Goal: Transaction & Acquisition: Purchase product/service

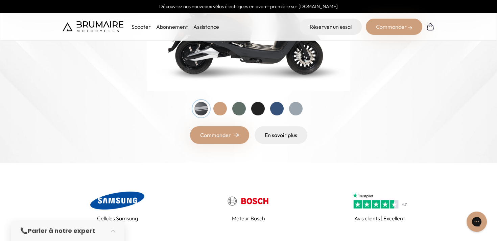
scroll to position [173, 0]
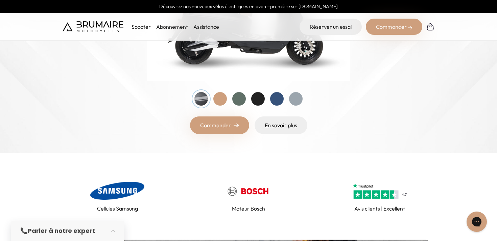
click at [233, 122] on link "Commander" at bounding box center [219, 125] width 59 height 18
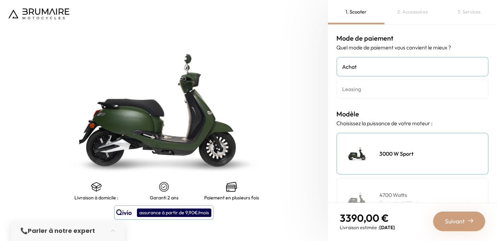
click at [388, 64] on h4 "Achat" at bounding box center [412, 67] width 141 height 8
click at [382, 92] on h4 "Leasing" at bounding box center [412, 89] width 141 height 8
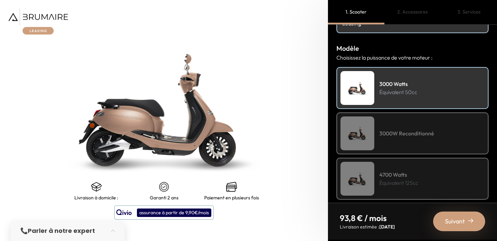
click at [436, 129] on div "3000W Reconditionné" at bounding box center [413, 133] width 152 height 42
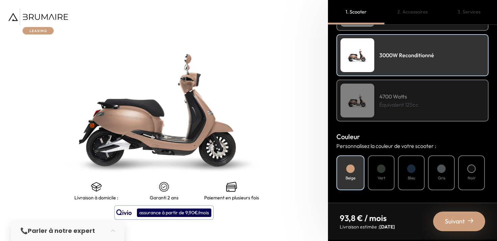
scroll to position [145, 0]
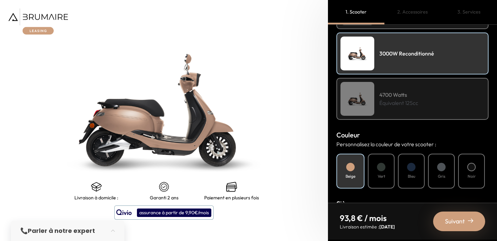
click at [376, 173] on div "Vert" at bounding box center [381, 171] width 27 height 35
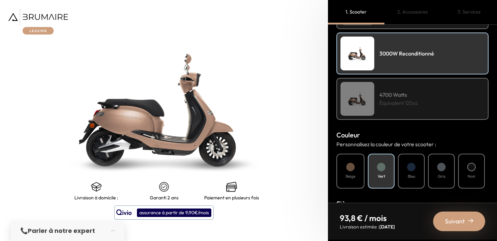
click at [408, 174] on h4 "Bleu" at bounding box center [411, 176] width 7 height 6
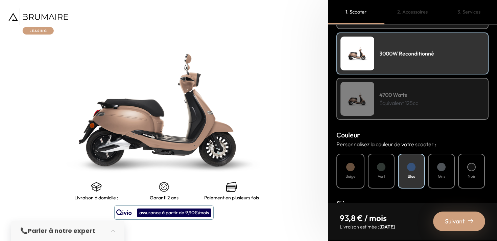
click at [428, 175] on div "Beige Vert Bleu Gris Noir" at bounding box center [413, 171] width 152 height 35
click at [443, 179] on div "Gris" at bounding box center [441, 171] width 27 height 35
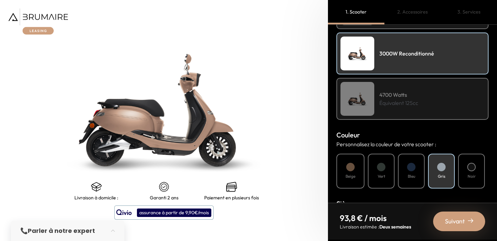
click at [470, 176] on h4 "Noir" at bounding box center [472, 176] width 8 height 6
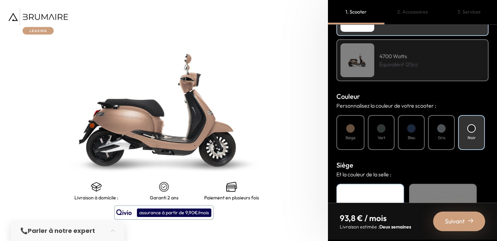
scroll to position [184, 0]
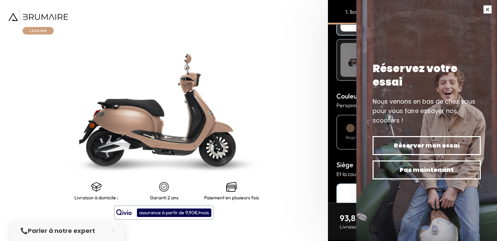
click at [486, 8] on button "button" at bounding box center [487, 9] width 19 height 19
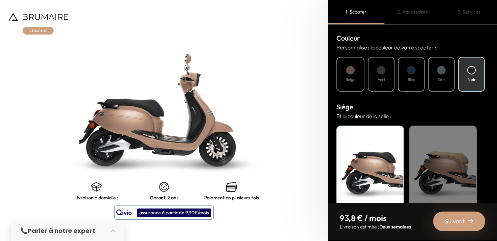
scroll to position [258, 0]
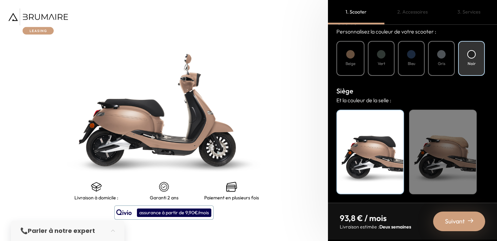
click at [466, 218] on div "Suivant" at bounding box center [459, 221] width 52 height 20
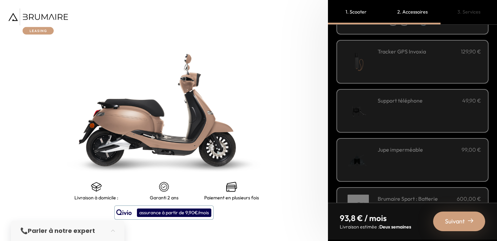
scroll to position [164, 0]
click at [447, 107] on div "Support téléphone 49,90 €" at bounding box center [430, 110] width 104 height 29
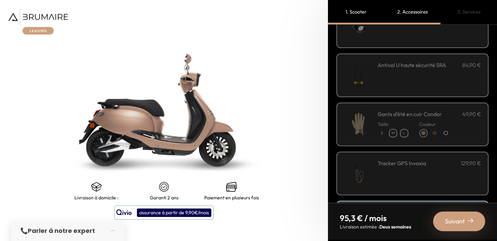
scroll to position [40, 0]
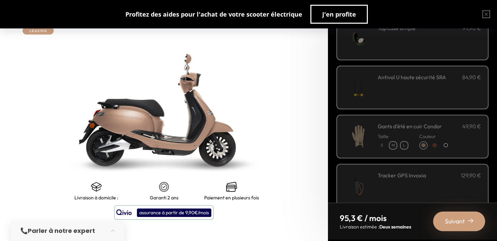
click at [461, 216] on div "Suivant" at bounding box center [459, 221] width 52 height 20
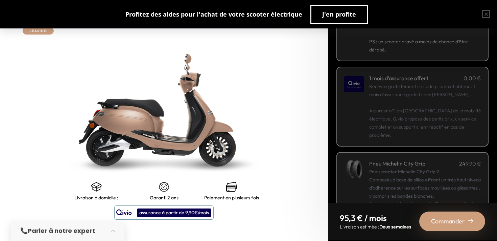
click at [453, 115] on p "Recevez gratuitement un code promo et obtenez 1 mois d'assurance gratuit chez Q…" at bounding box center [425, 110] width 112 height 57
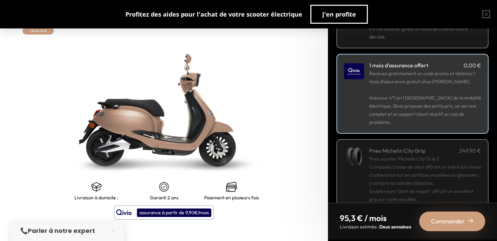
scroll to position [85, 0]
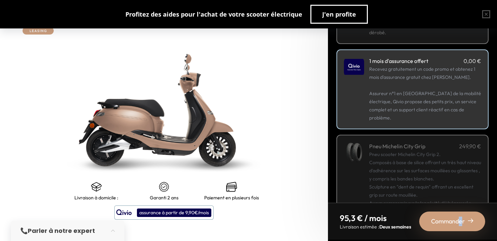
click at [461, 221] on span "Commander" at bounding box center [448, 221] width 34 height 9
